Goal: Transaction & Acquisition: Book appointment/travel/reservation

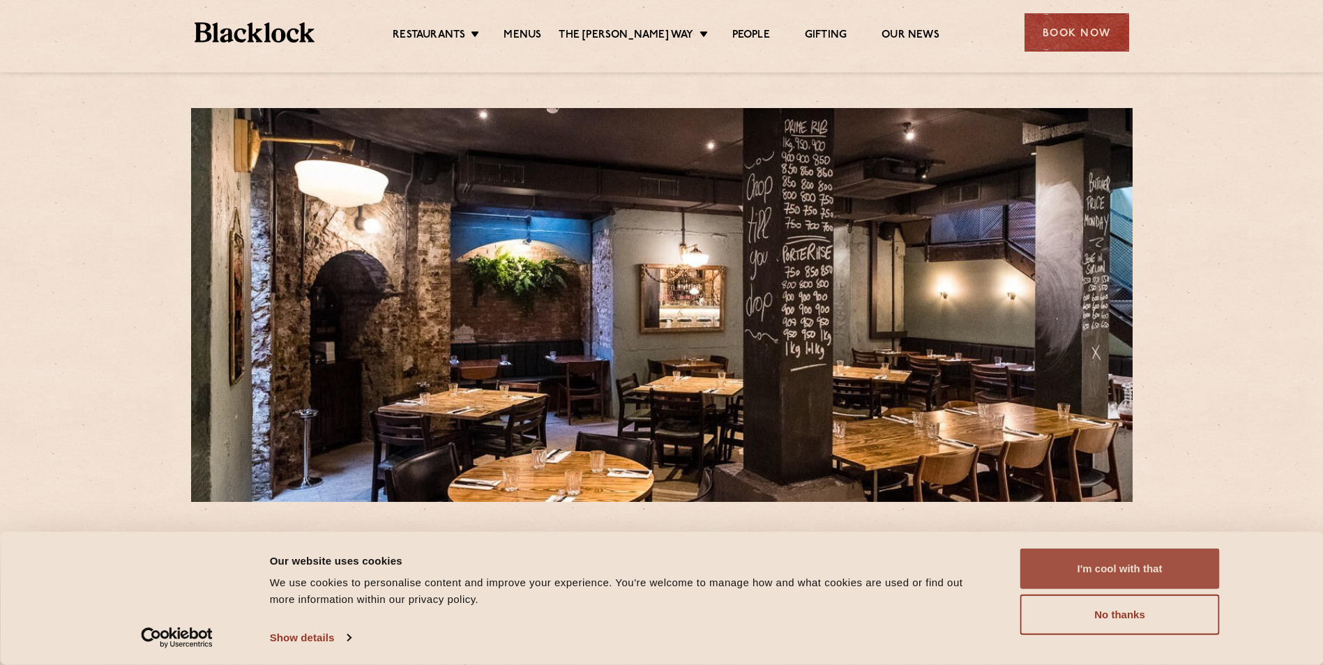
click at [1123, 574] on button "I'm cool with that" at bounding box center [1119, 569] width 199 height 40
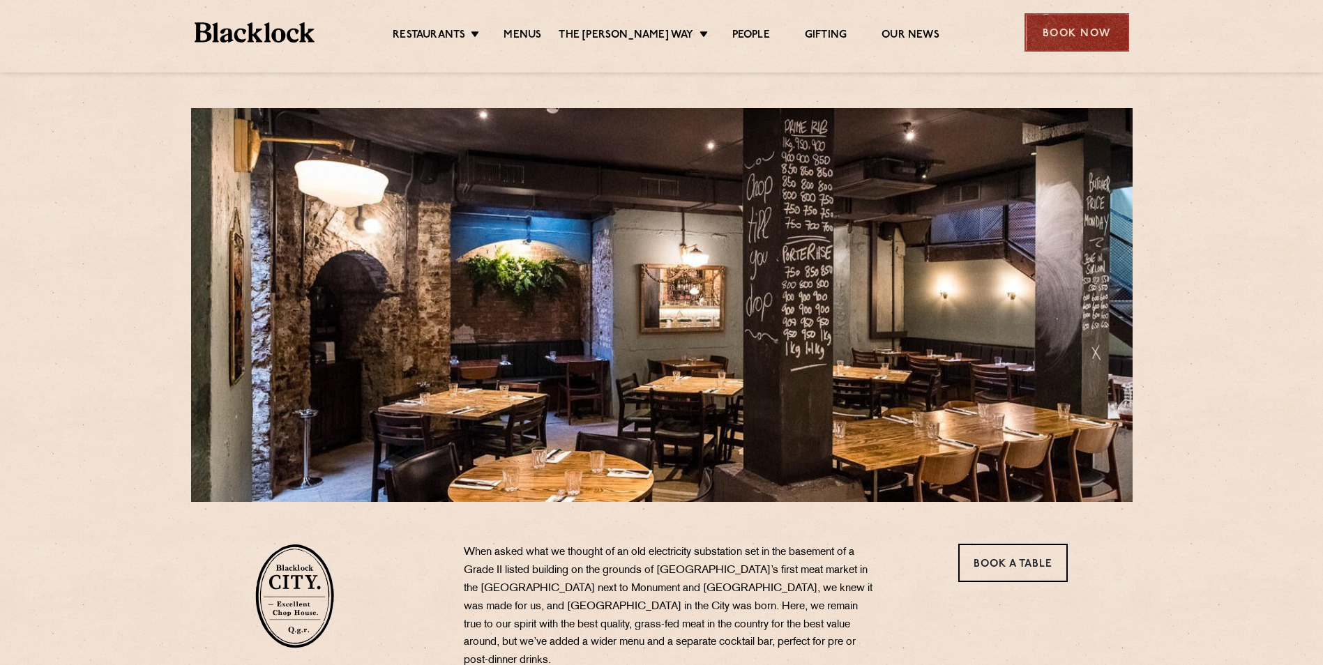
click at [1086, 19] on div "Book Now" at bounding box center [1076, 32] width 105 height 38
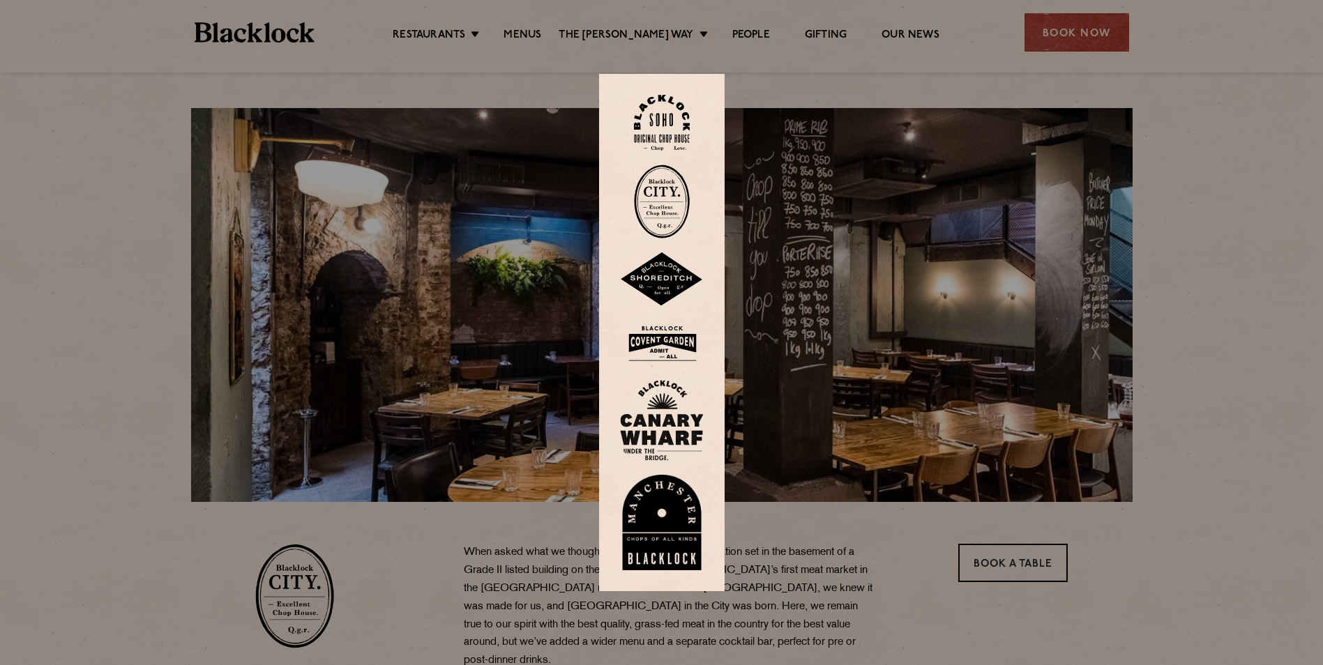
click at [675, 215] on img at bounding box center [662, 202] width 56 height 74
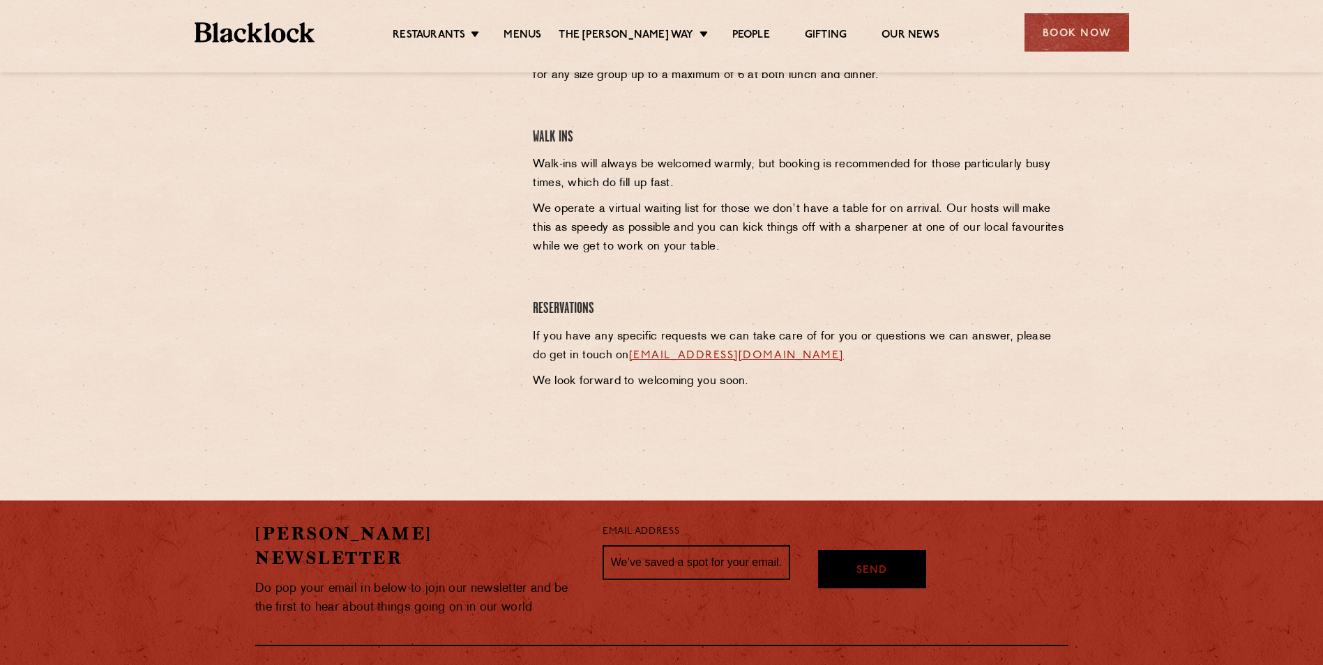
scroll to position [680, 0]
